Goal: Task Accomplishment & Management: Manage account settings

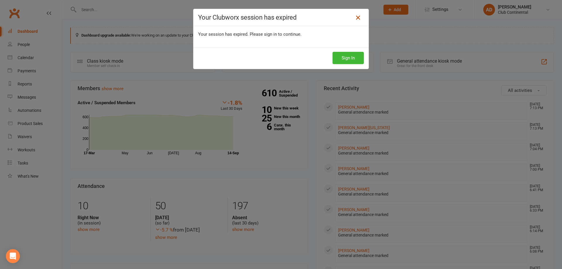
click at [355, 16] on icon at bounding box center [358, 17] width 7 height 7
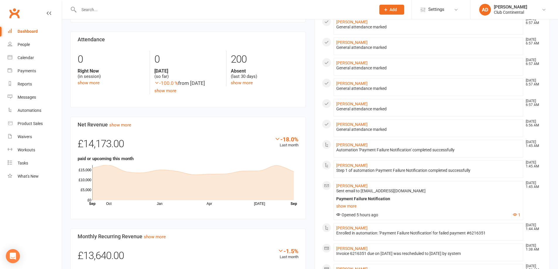
scroll to position [205, 0]
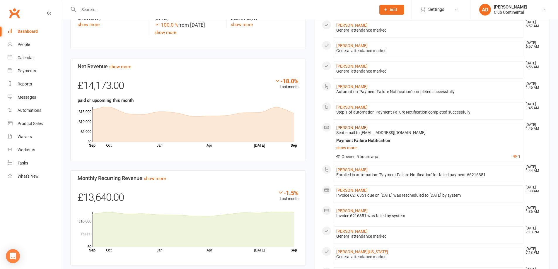
click at [345, 127] on link "[PERSON_NAME]" at bounding box center [351, 127] width 31 height 5
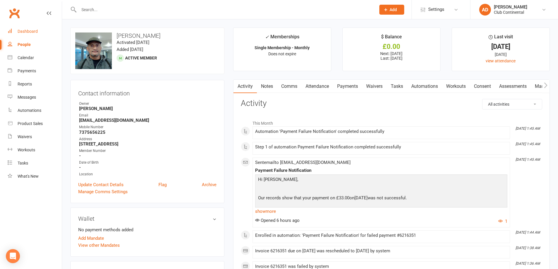
click at [35, 29] on link "Dashboard" at bounding box center [35, 31] width 54 height 13
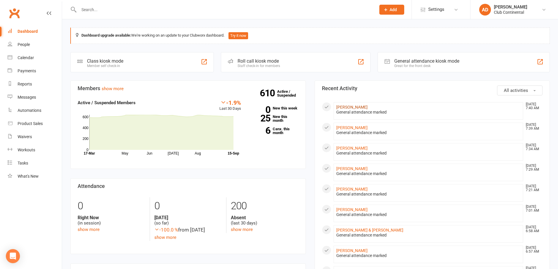
click at [350, 108] on link "[PERSON_NAME]" at bounding box center [351, 107] width 31 height 5
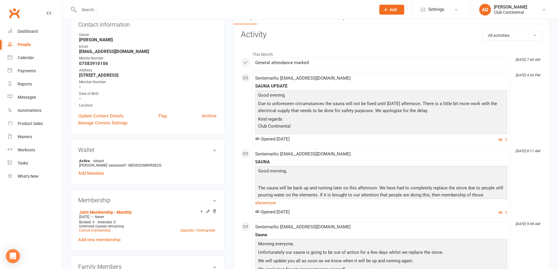
scroll to position [59, 0]
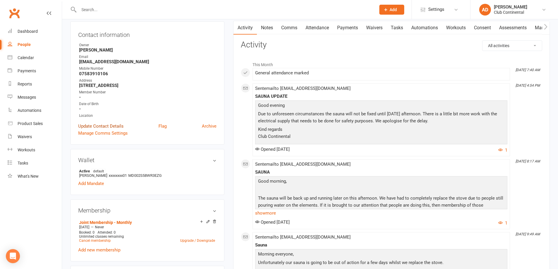
click at [105, 126] on link "Update Contact Details" at bounding box center [100, 126] width 45 height 7
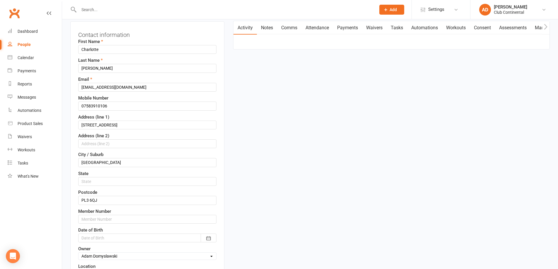
scroll to position [28, 0]
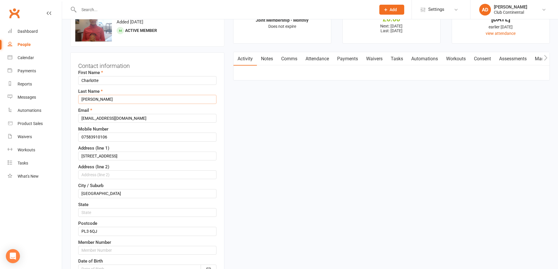
click at [96, 101] on input "[PERSON_NAME]" at bounding box center [147, 99] width 138 height 9
type input "R"
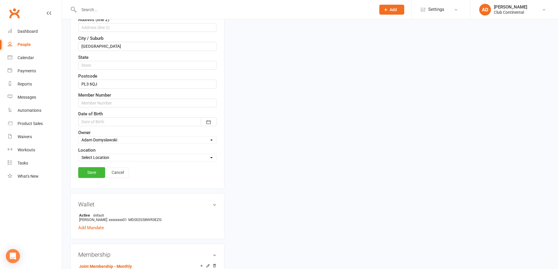
scroll to position [203, 0]
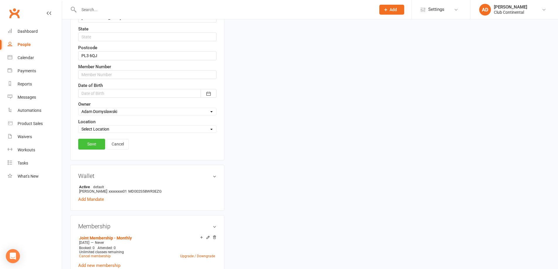
type input "Krac"
click at [90, 143] on link "Save" at bounding box center [91, 144] width 27 height 11
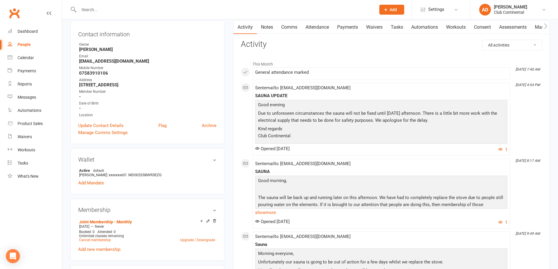
scroll to position [59, 0]
click at [32, 31] on div "Dashboard" at bounding box center [28, 31] width 20 height 5
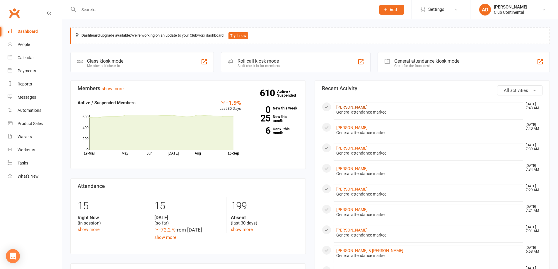
click at [354, 107] on link "[PERSON_NAME]" at bounding box center [351, 107] width 31 height 5
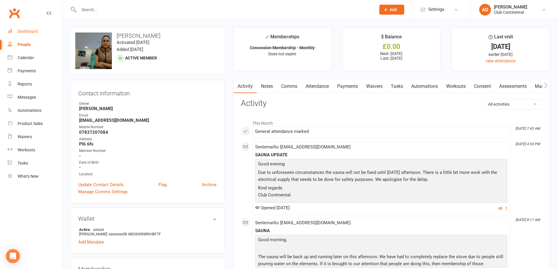
click at [36, 31] on div "Dashboard" at bounding box center [28, 31] width 20 height 5
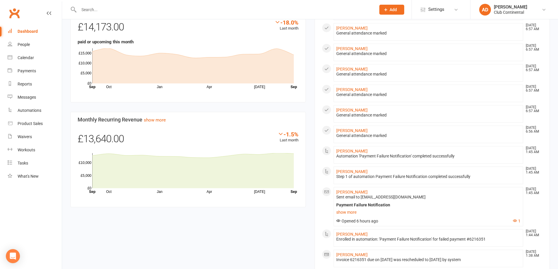
scroll to position [309, 0]
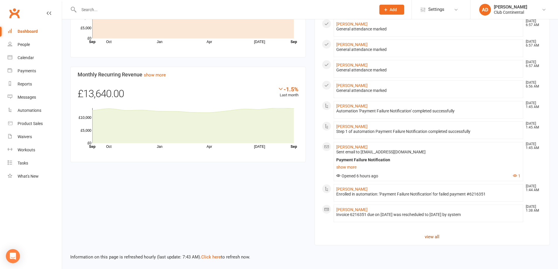
click at [435, 236] on link "view all" at bounding box center [432, 236] width 221 height 7
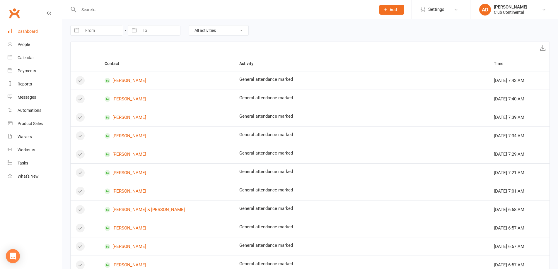
click at [28, 29] on div "Dashboard" at bounding box center [28, 31] width 20 height 5
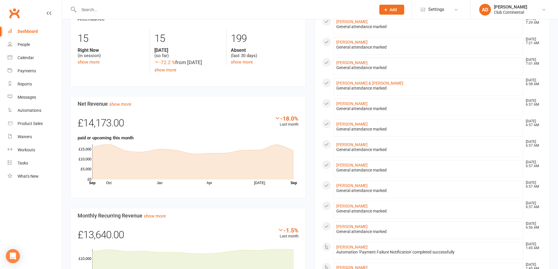
scroll to position [176, 0]
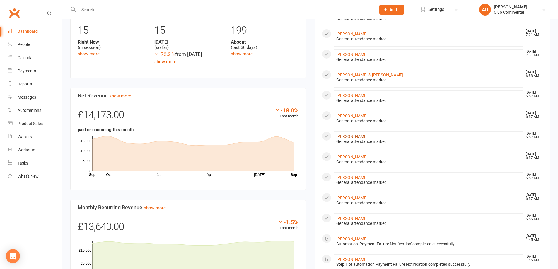
click at [354, 135] on link "[PERSON_NAME]" at bounding box center [351, 136] width 31 height 5
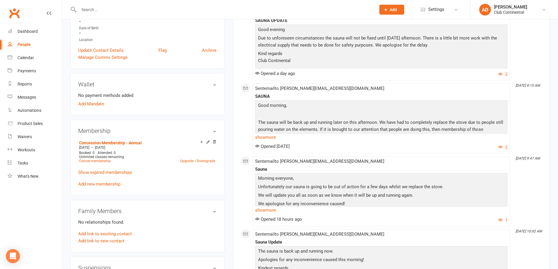
scroll to position [59, 0]
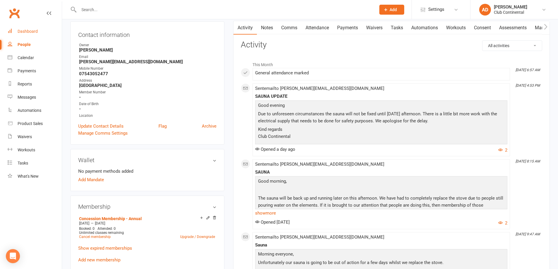
click at [34, 31] on div "Dashboard" at bounding box center [28, 31] width 20 height 5
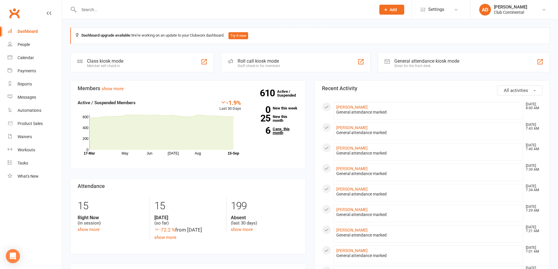
click at [283, 130] on link "6 Canx. this month" at bounding box center [274, 131] width 49 height 8
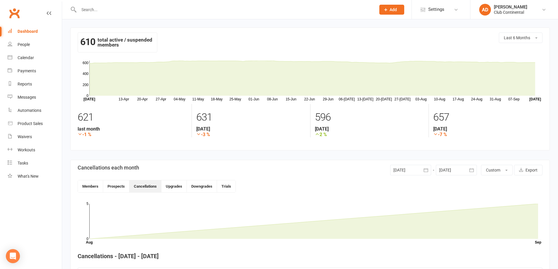
click at [36, 30] on div "Dashboard" at bounding box center [28, 31] width 20 height 5
